Goal: Find specific page/section

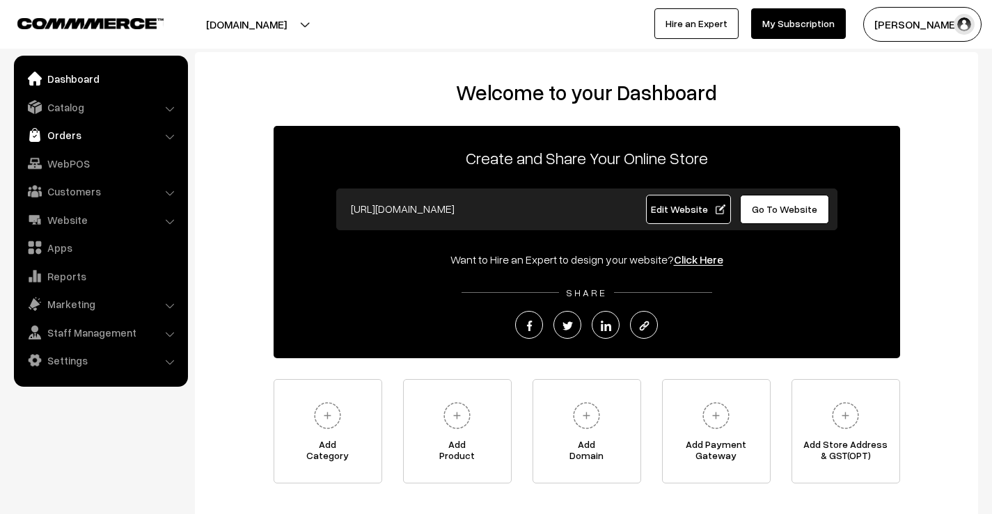
click at [68, 130] on link "Orders" at bounding box center [100, 134] width 166 height 25
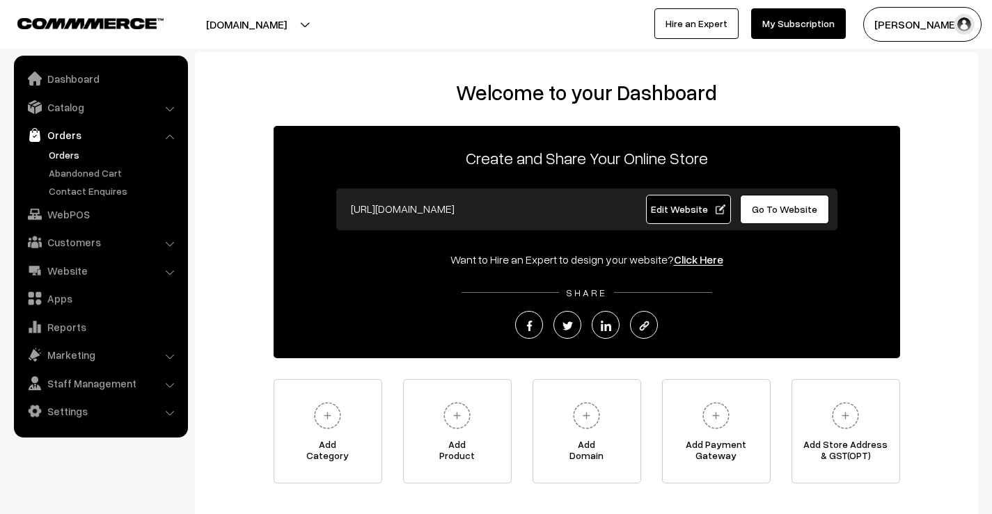
click at [79, 154] on link "Orders" at bounding box center [114, 155] width 138 height 15
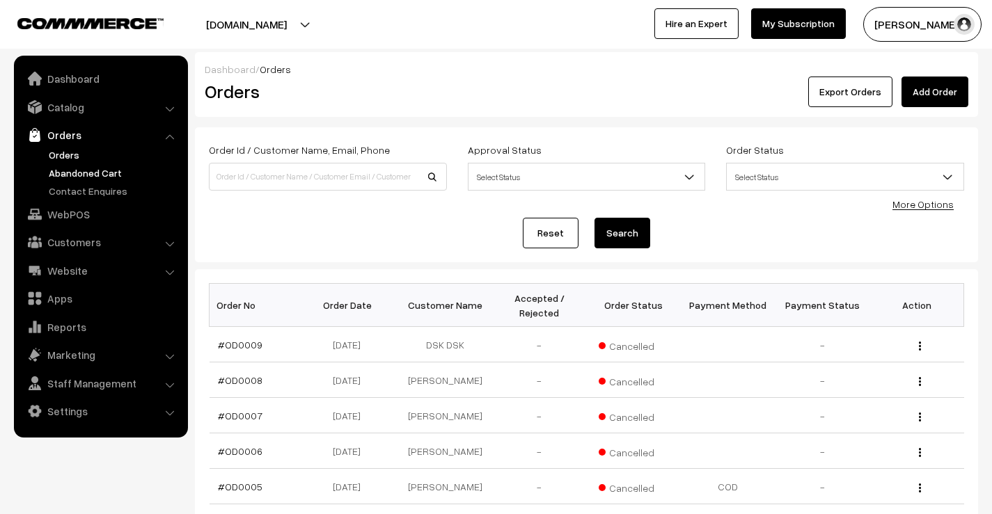
click at [76, 176] on link "Abandoned Cart" at bounding box center [114, 173] width 138 height 15
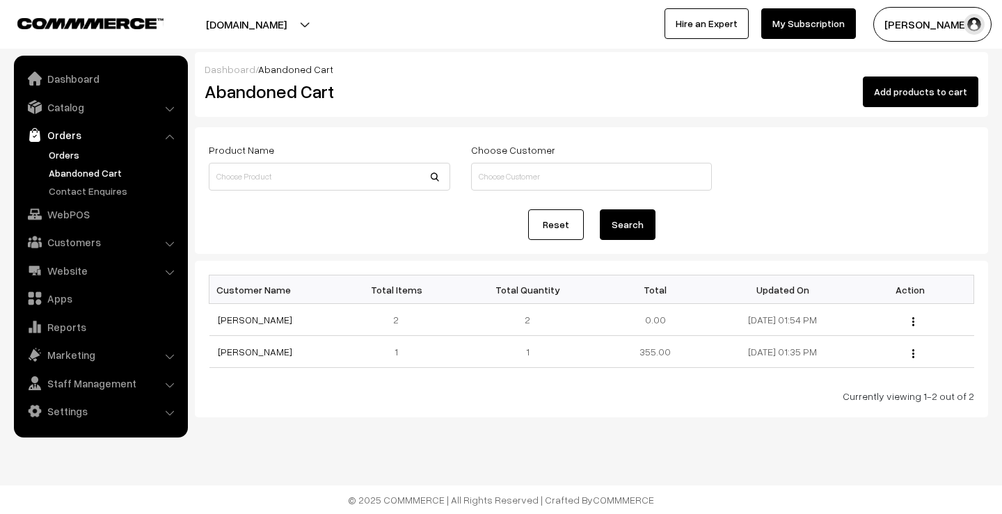
click at [76, 154] on link "Orders" at bounding box center [114, 155] width 138 height 15
